Goal: Find specific fact: Find specific page/section

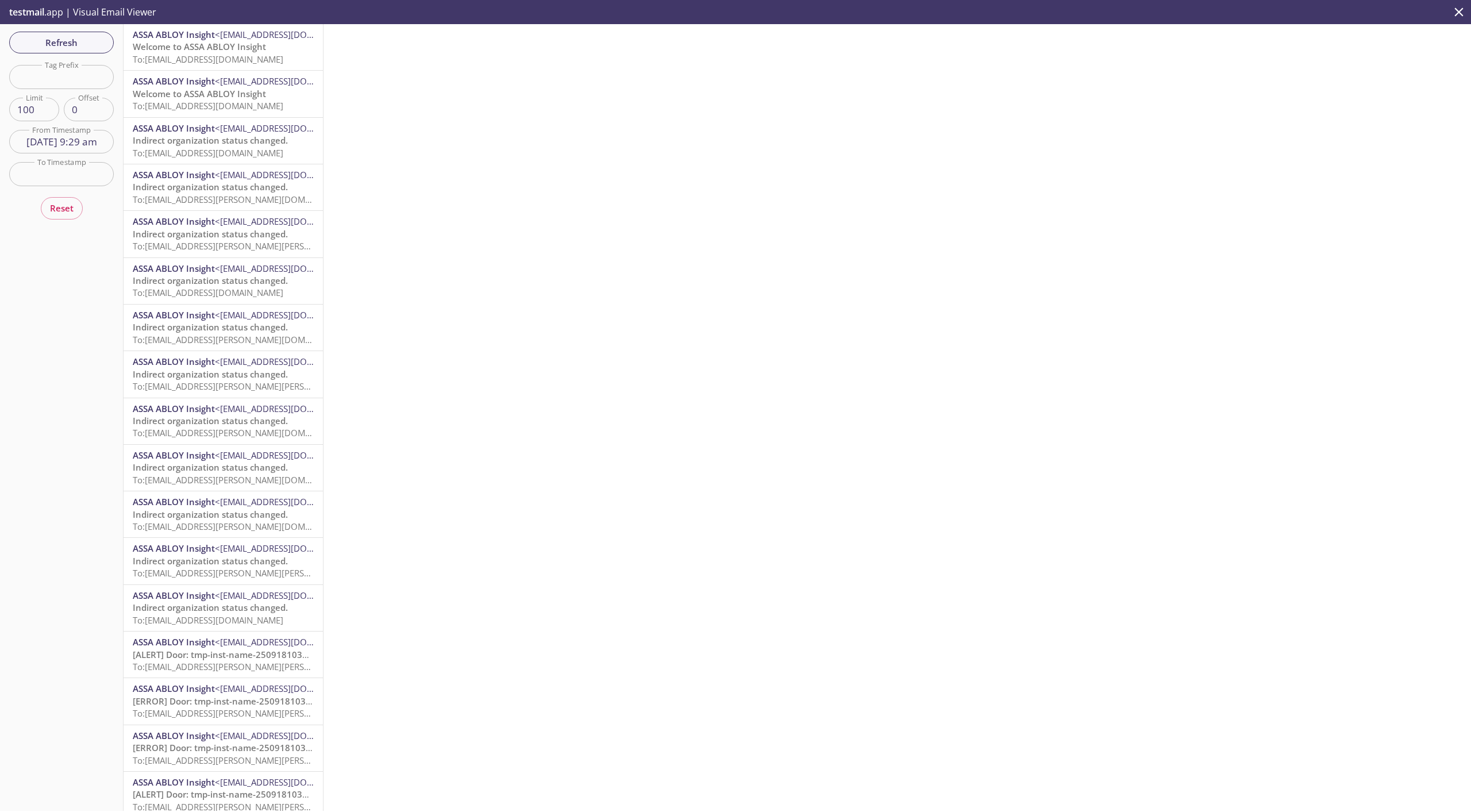
click at [1462, 12] on icon "close" at bounding box center [1459, 12] width 15 height 15
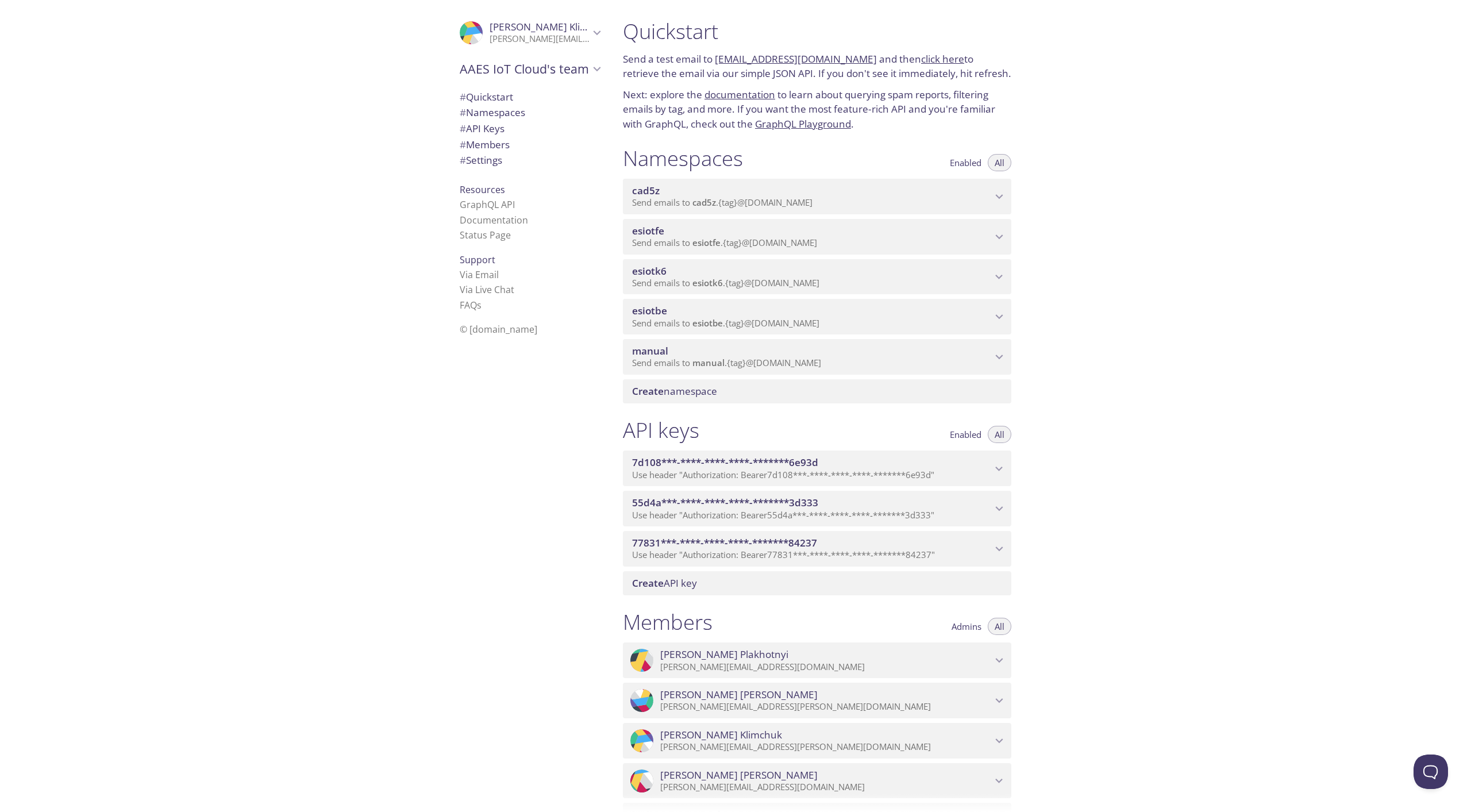
click at [987, 366] on p "Send emails to manual . {tag} @[DOMAIN_NAME]" at bounding box center [812, 363] width 360 height 12
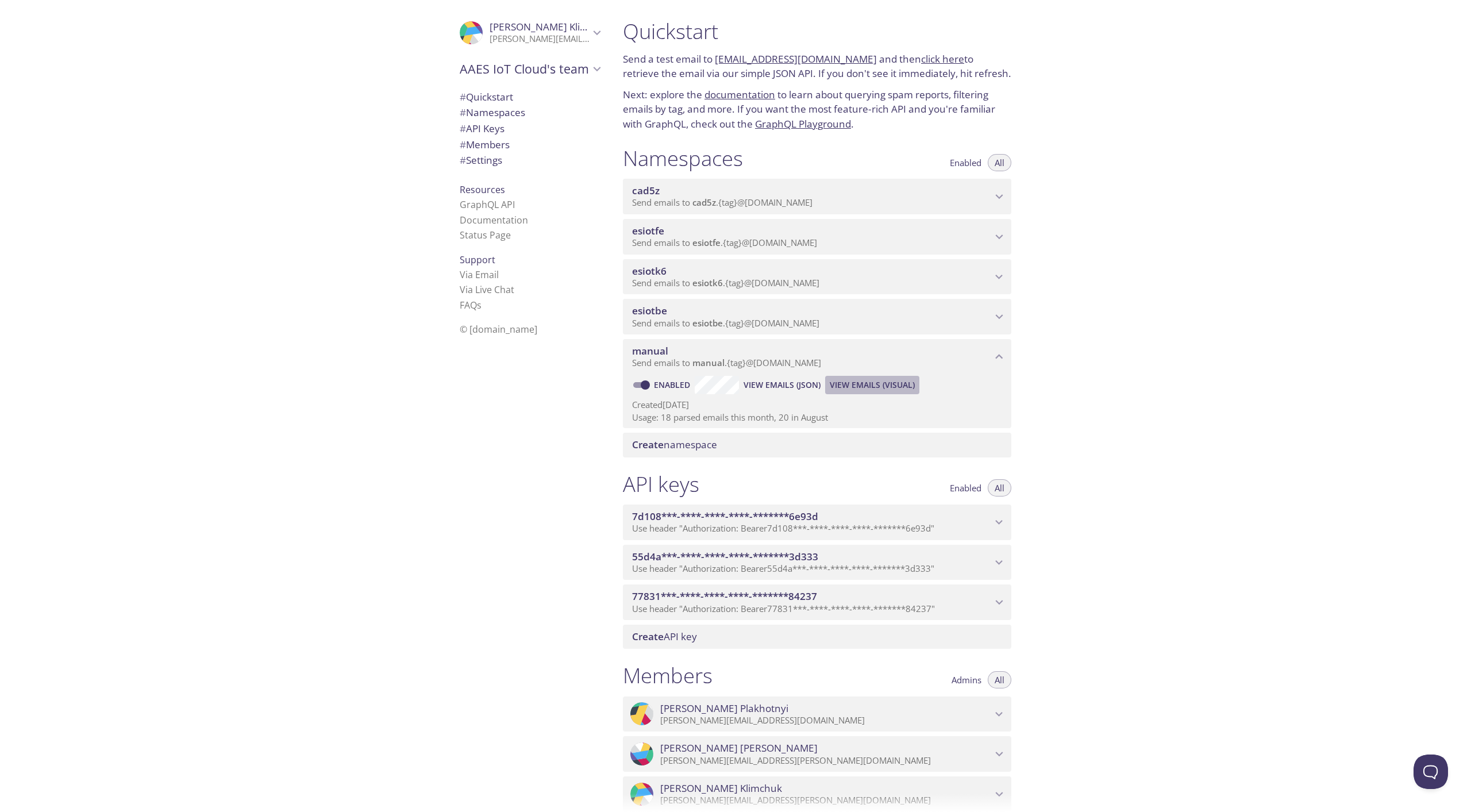
click at [828, 386] on button "View Emails (Visual)" at bounding box center [872, 384] width 94 height 18
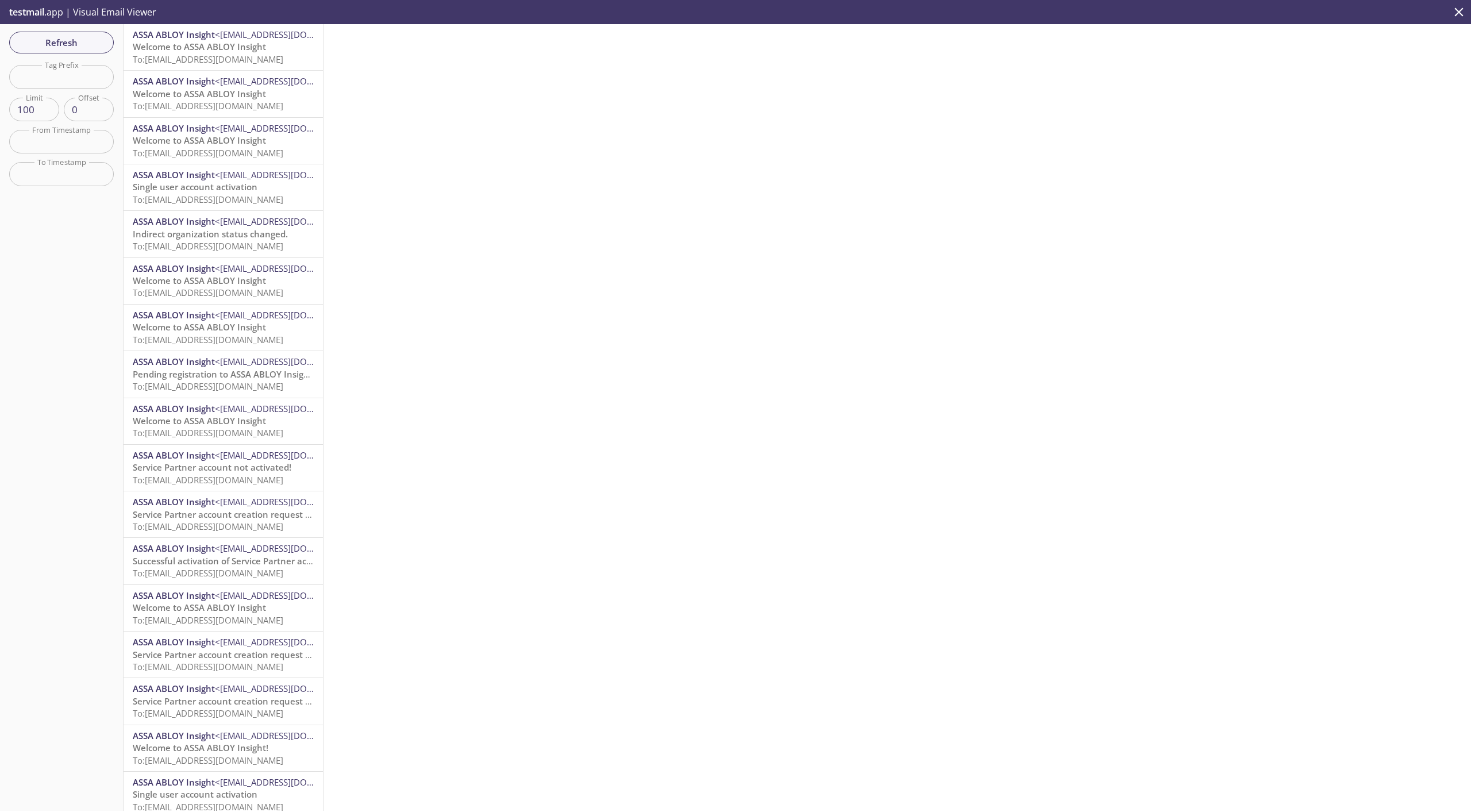
click at [189, 61] on span "To: [EMAIL_ADDRESS][DOMAIN_NAME]" at bounding box center [208, 60] width 151 height 12
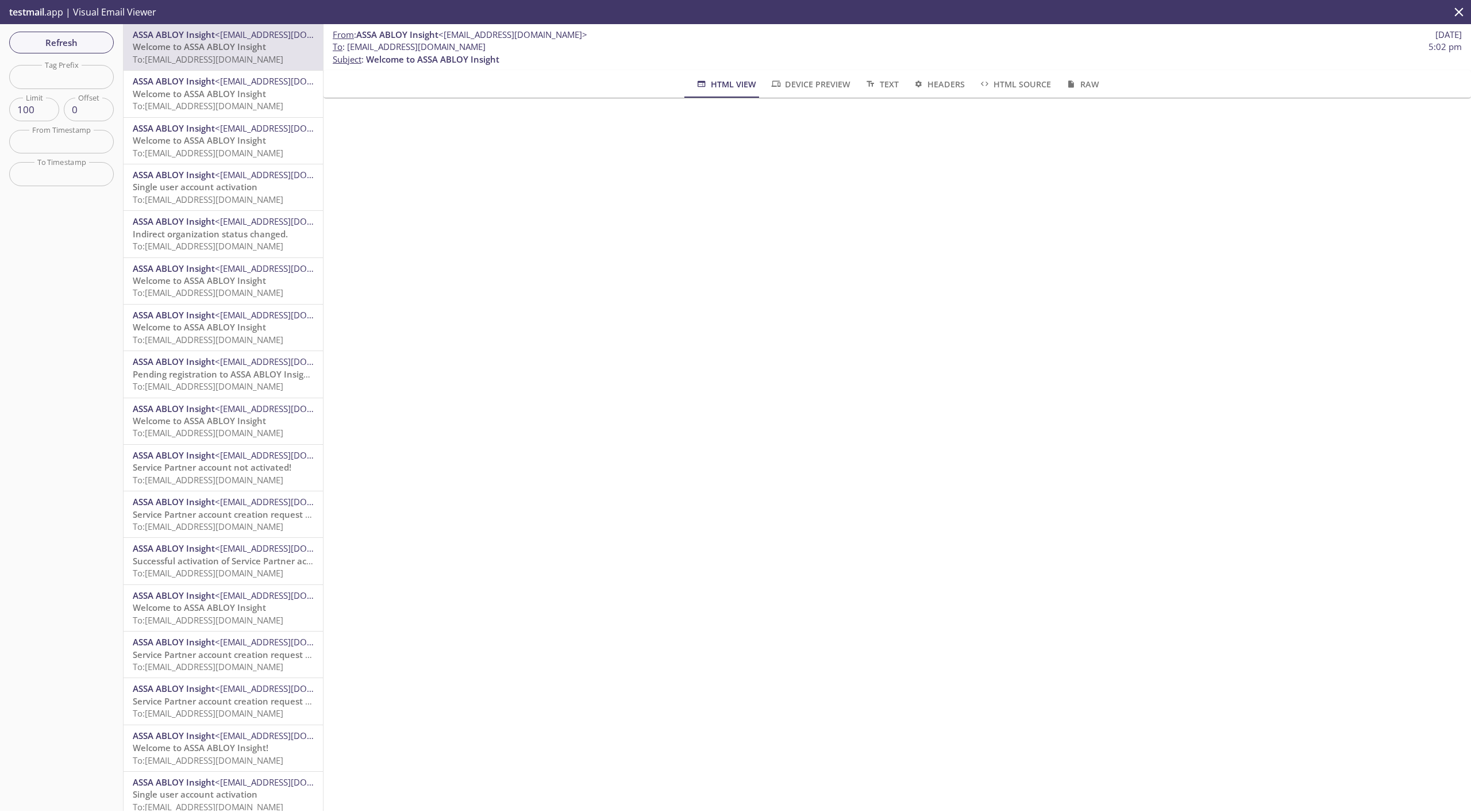
drag, startPoint x: 521, startPoint y: 48, endPoint x: 349, endPoint y: 46, distance: 172.0
click at [349, 46] on span "To : [EMAIL_ADDRESS][DOMAIN_NAME] 5:02 pm" at bounding box center [897, 46] width 1130 height 12
copy span "[EMAIL_ADDRESS][DOMAIN_NAME]"
click at [87, 43] on span "Refresh" at bounding box center [62, 42] width 87 height 15
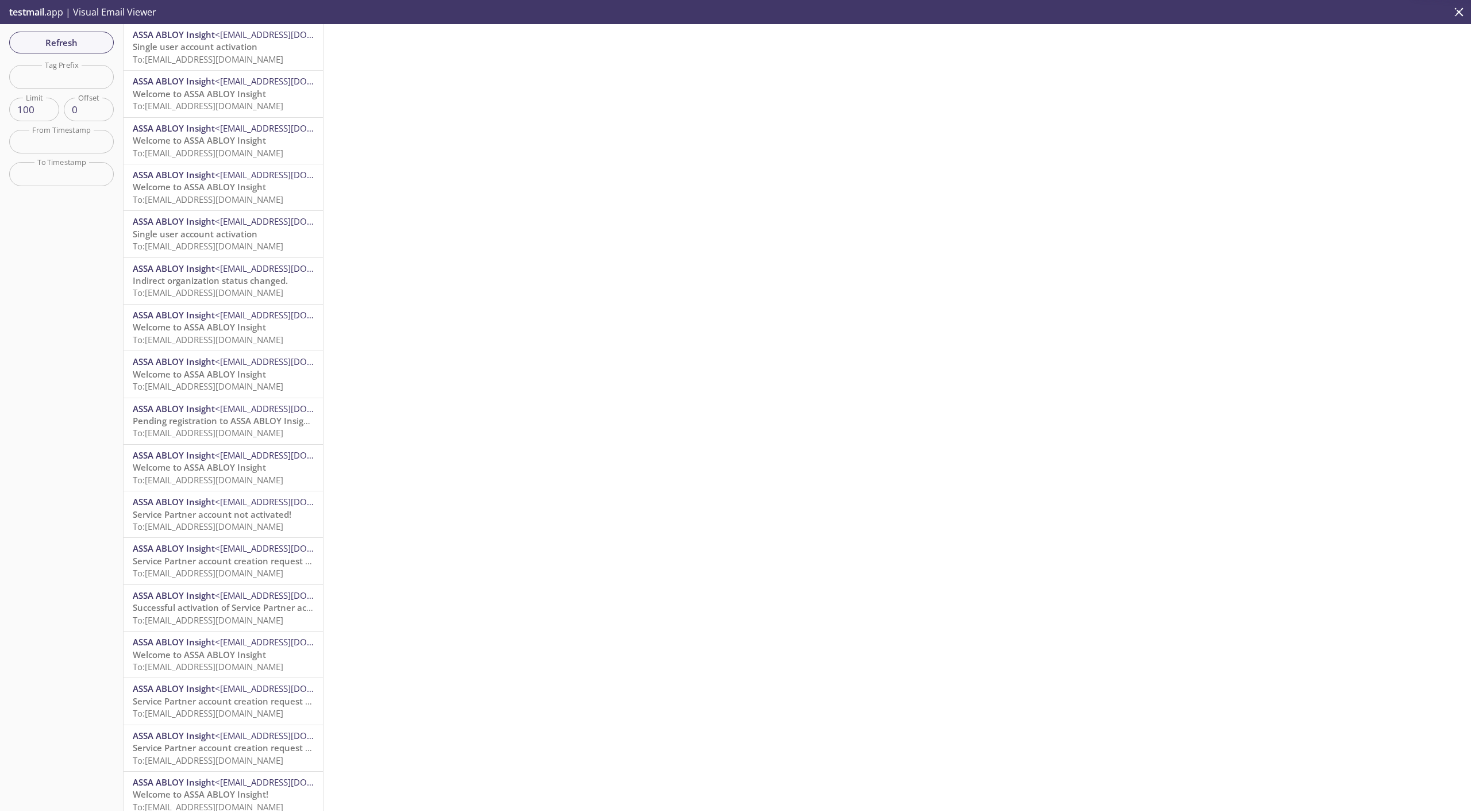
click at [183, 52] on span "Single user account activation" at bounding box center [195, 46] width 125 height 12
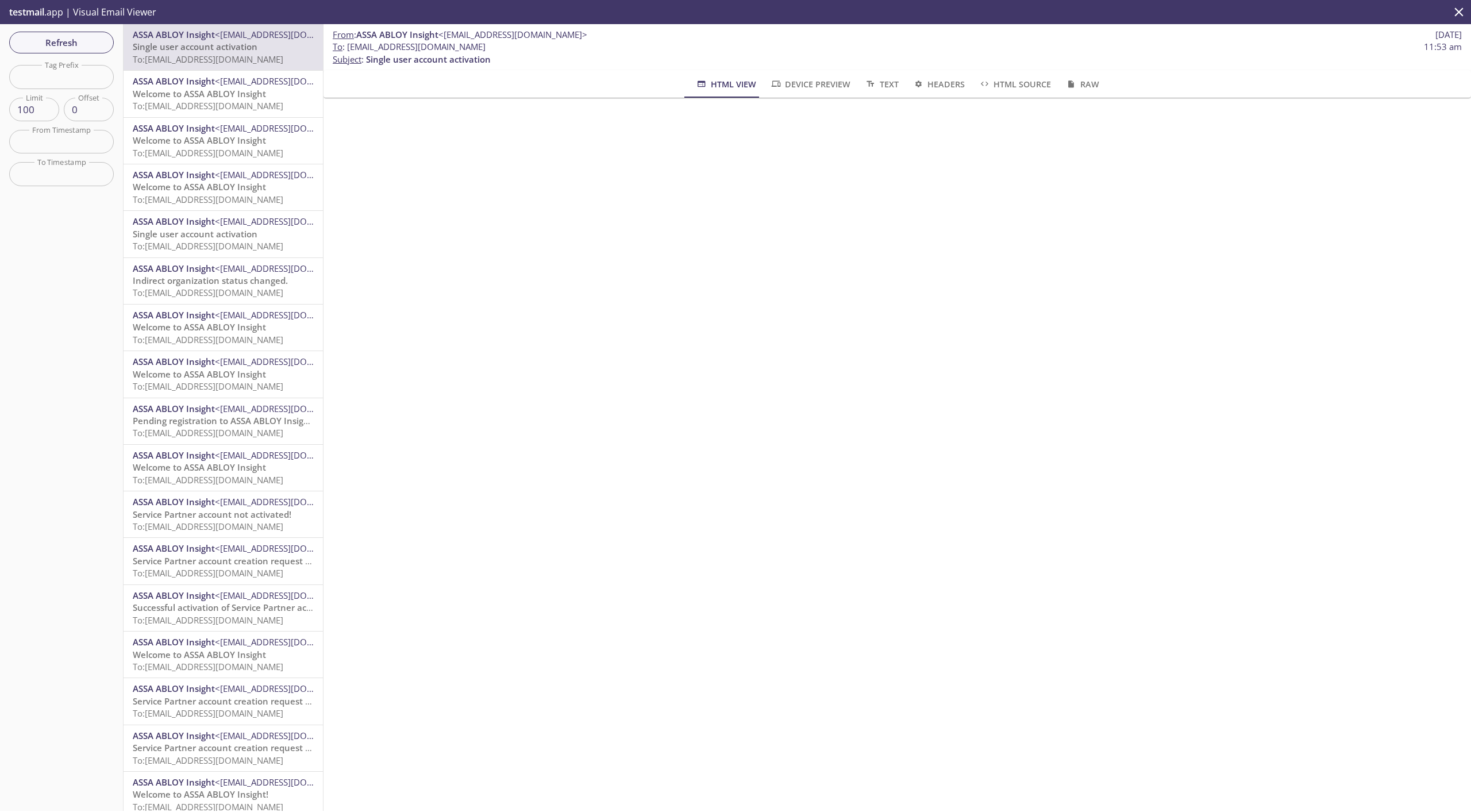
drag, startPoint x: 536, startPoint y: 49, endPoint x: 350, endPoint y: 48, distance: 186.0
click at [350, 48] on span "To : [EMAIL_ADDRESS][DOMAIN_NAME] 11:53 am" at bounding box center [897, 46] width 1130 height 12
copy span "[EMAIL_ADDRESS][DOMAIN_NAME]"
